Goal: Information Seeking & Learning: Learn about a topic

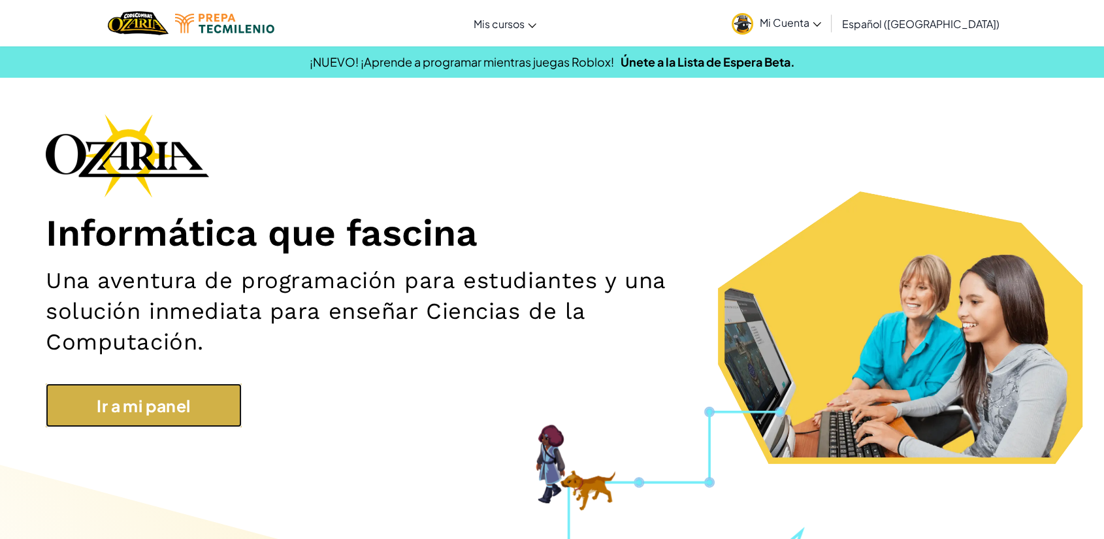
click at [154, 405] on link "Ir a mi panel" at bounding box center [144, 406] width 196 height 44
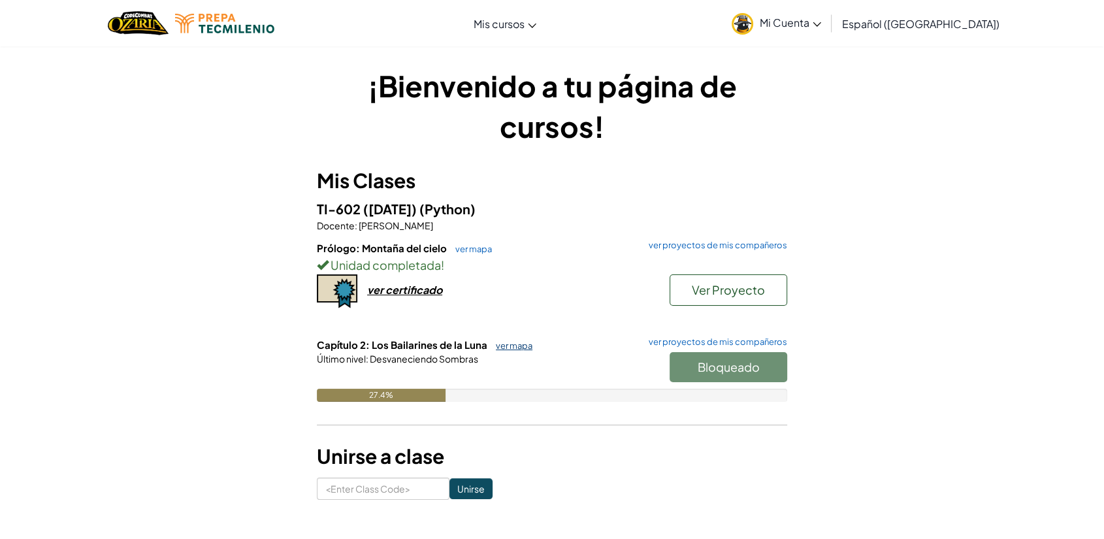
click at [498, 350] on link "ver mapa" at bounding box center [511, 345] width 43 height 10
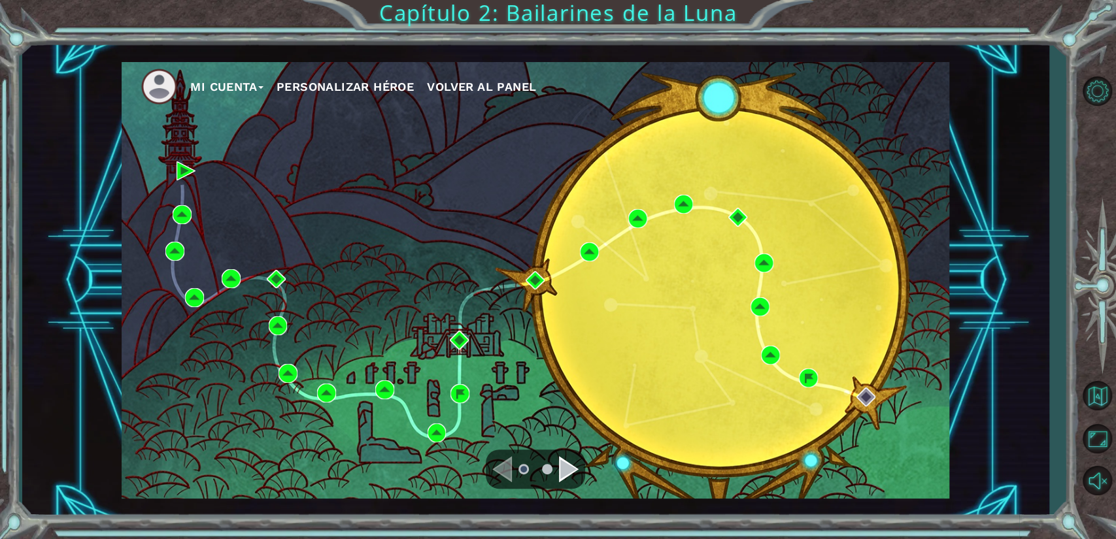
click at [571, 472] on div "Navigate to the next page" at bounding box center [569, 469] width 20 height 26
